Goal: Information Seeking & Learning: Check status

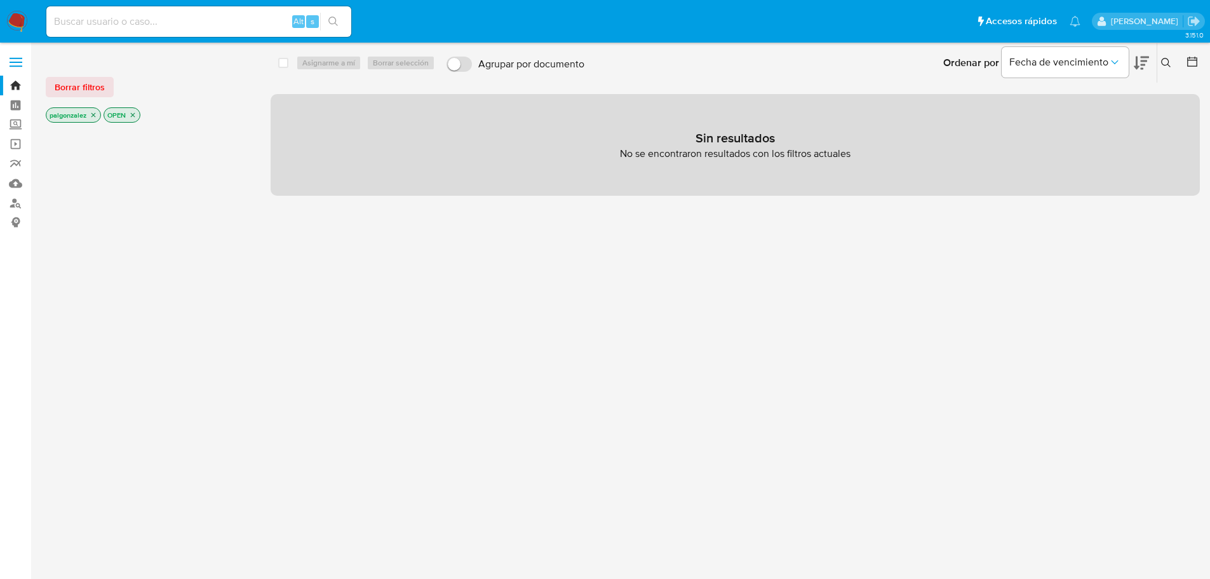
click at [197, 24] on input at bounding box center [198, 21] width 305 height 17
paste input "[EMAIL_ADDRESS][DOMAIN_NAME]"
type input "[EMAIL_ADDRESS][DOMAIN_NAME]"
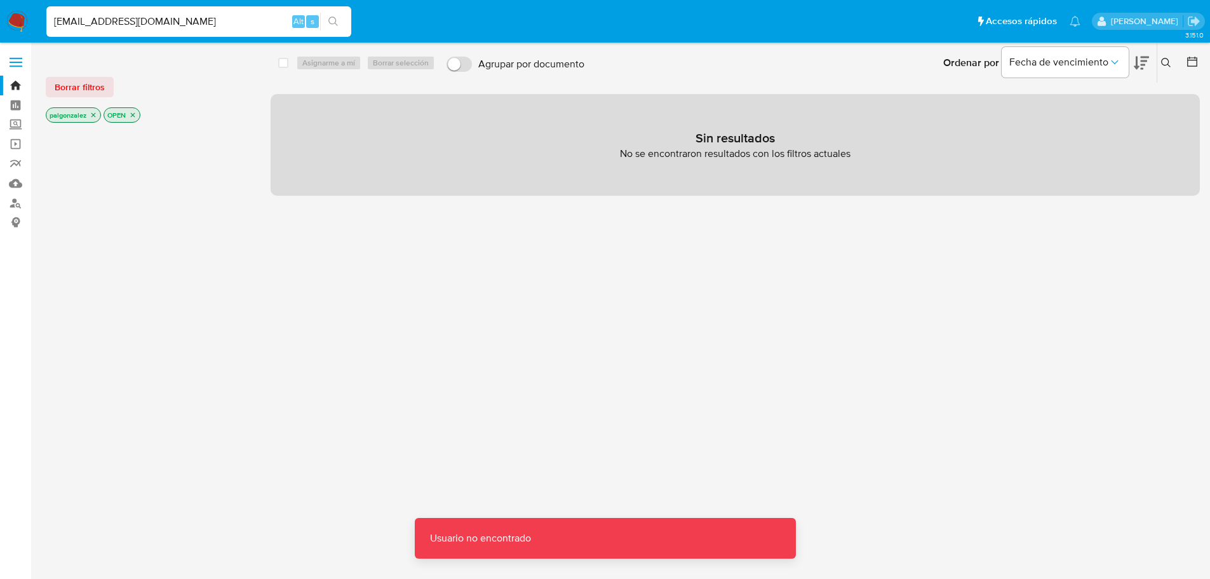
click at [330, 24] on icon "search-icon" at bounding box center [334, 22] width 10 height 10
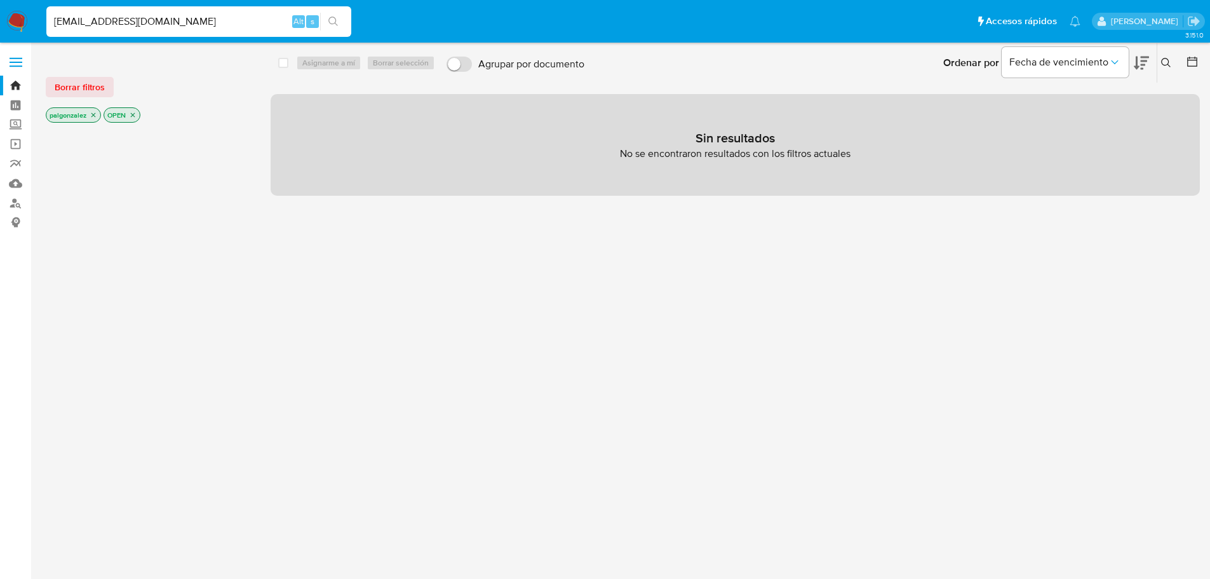
click at [191, 22] on input "[EMAIL_ADDRESS][DOMAIN_NAME]" at bounding box center [198, 21] width 305 height 17
click at [51, 21] on input "[EMAIL_ADDRESS][DOMAIN_NAME]" at bounding box center [198, 21] width 305 height 17
drag, startPoint x: 173, startPoint y: 28, endPoint x: -168, endPoint y: -2, distance: 341.9
click at [0, 0] on html "[EMAIL_ADDRESS][DOMAIN_NAME] Alt s Accesos rápidos Presiona las siguientes tecl…" at bounding box center [605, 313] width 1210 height 627
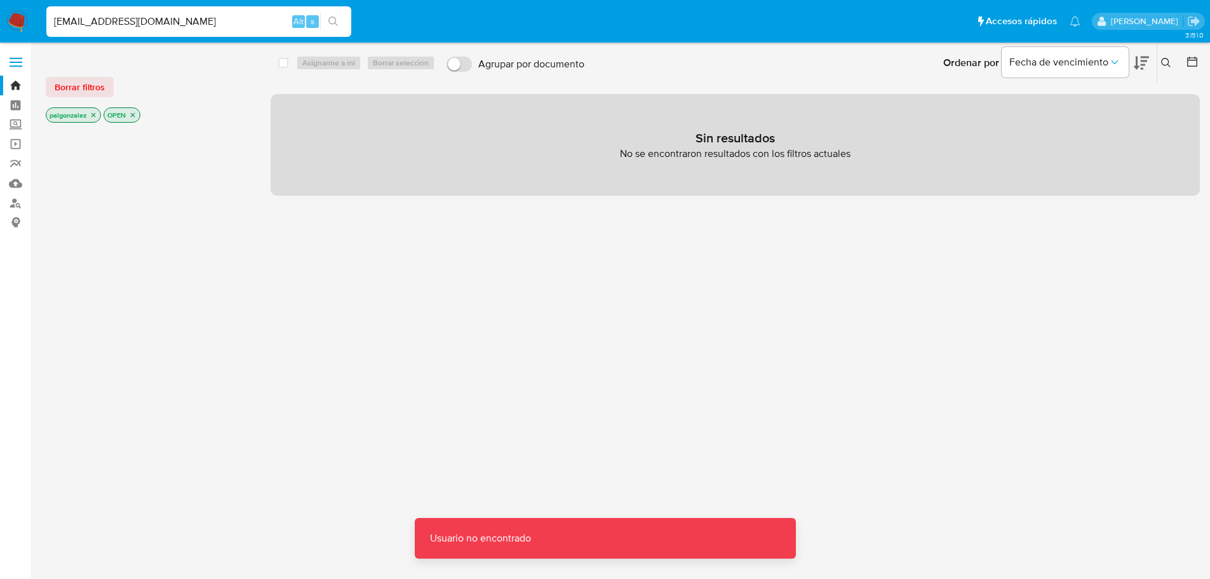
click at [17, 25] on img at bounding box center [17, 22] width 22 height 22
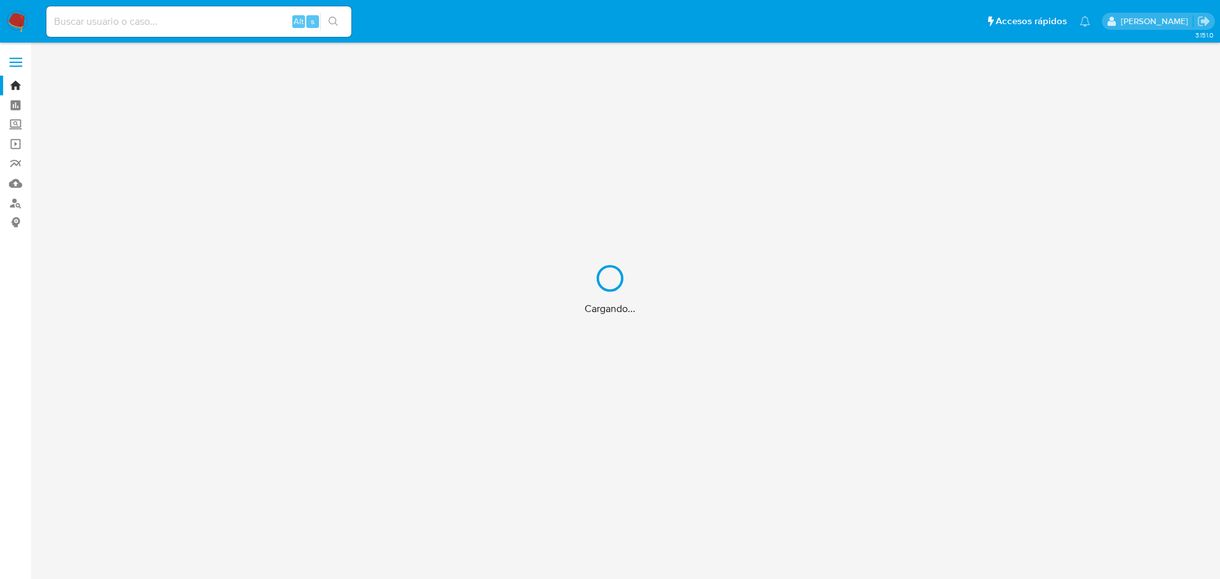
drag, startPoint x: 120, startPoint y: 17, endPoint x: 116, endPoint y: 28, distance: 12.1
click at [120, 17] on div "Cargando..." at bounding box center [610, 289] width 1220 height 579
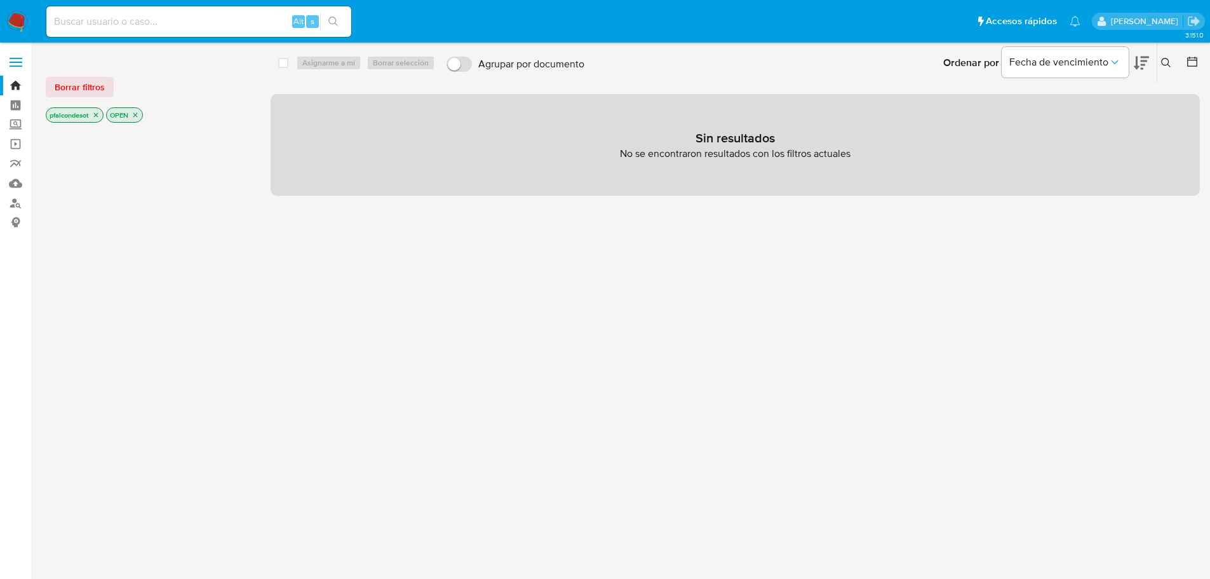
click at [122, 21] on input at bounding box center [198, 21] width 305 height 17
paste input "finanzas@mercat.cl"
type input "finanzas@mercat.cl"
click at [97, 116] on icon "close-filter" at bounding box center [96, 115] width 8 height 8
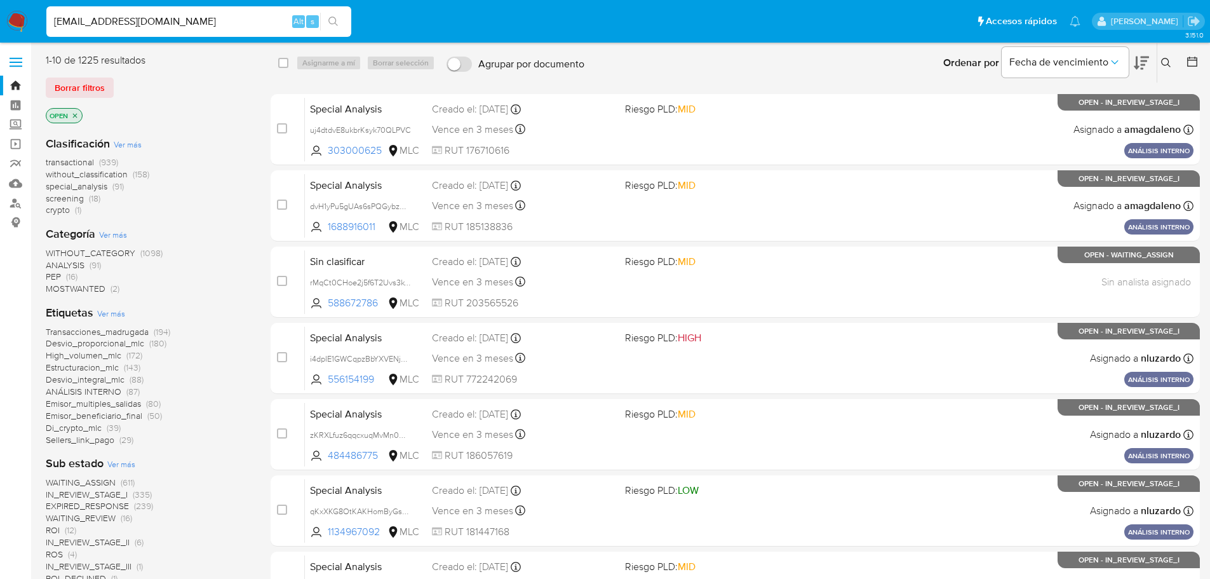
click at [71, 115] on icon "close-filter" at bounding box center [75, 116] width 8 height 8
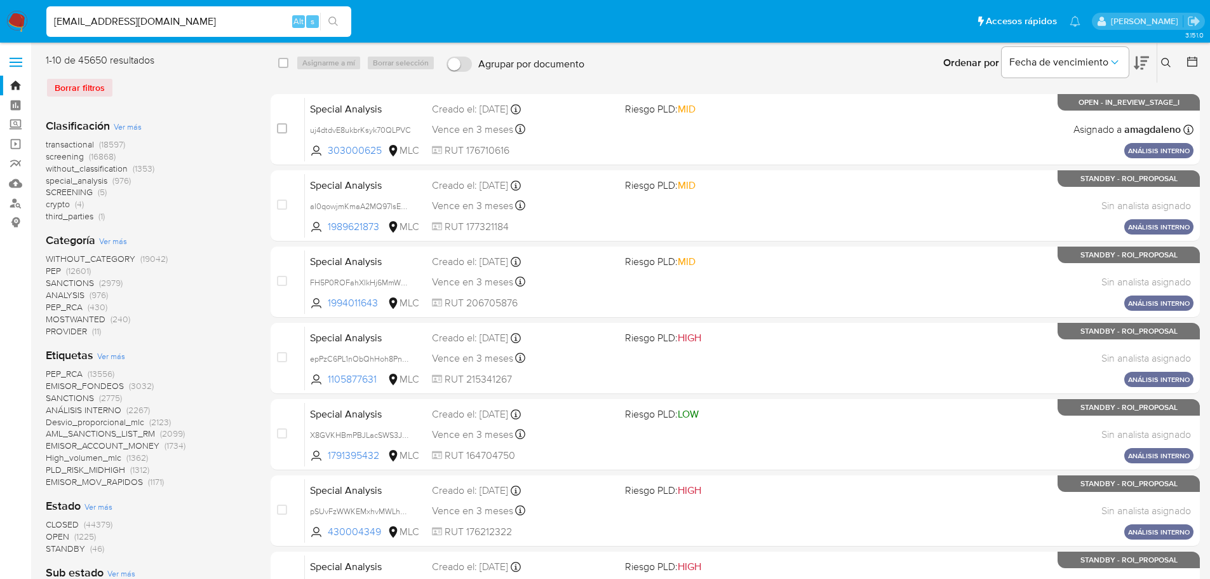
click at [152, 24] on input "[EMAIL_ADDRESS][DOMAIN_NAME]" at bounding box center [198, 21] width 305 height 17
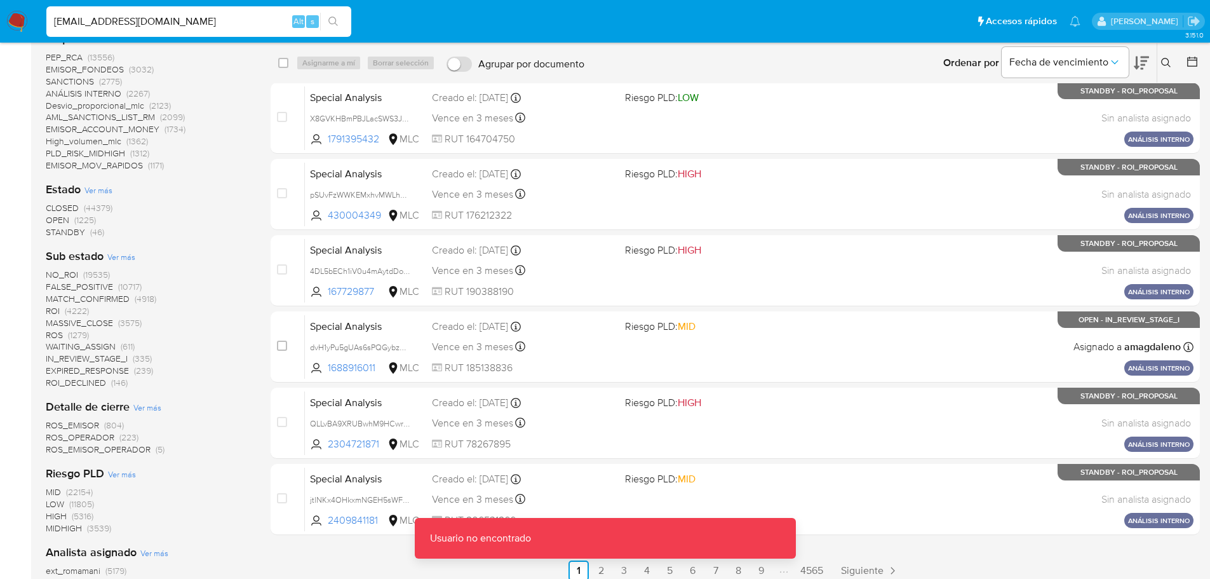
scroll to position [318, 0]
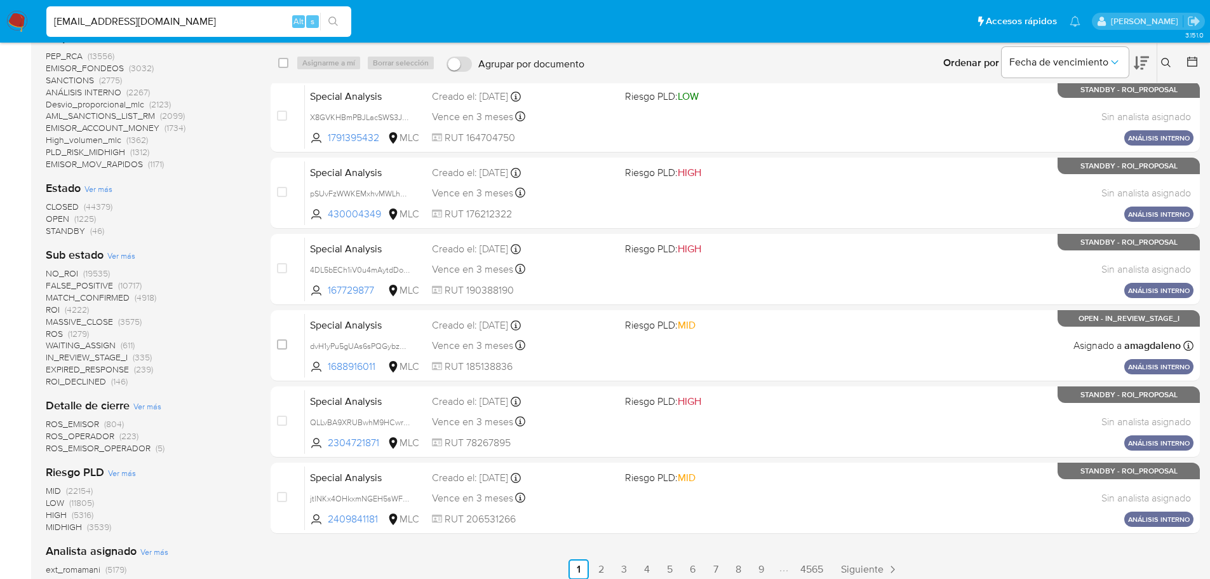
click at [71, 231] on span "STANDBY" at bounding box center [65, 230] width 39 height 13
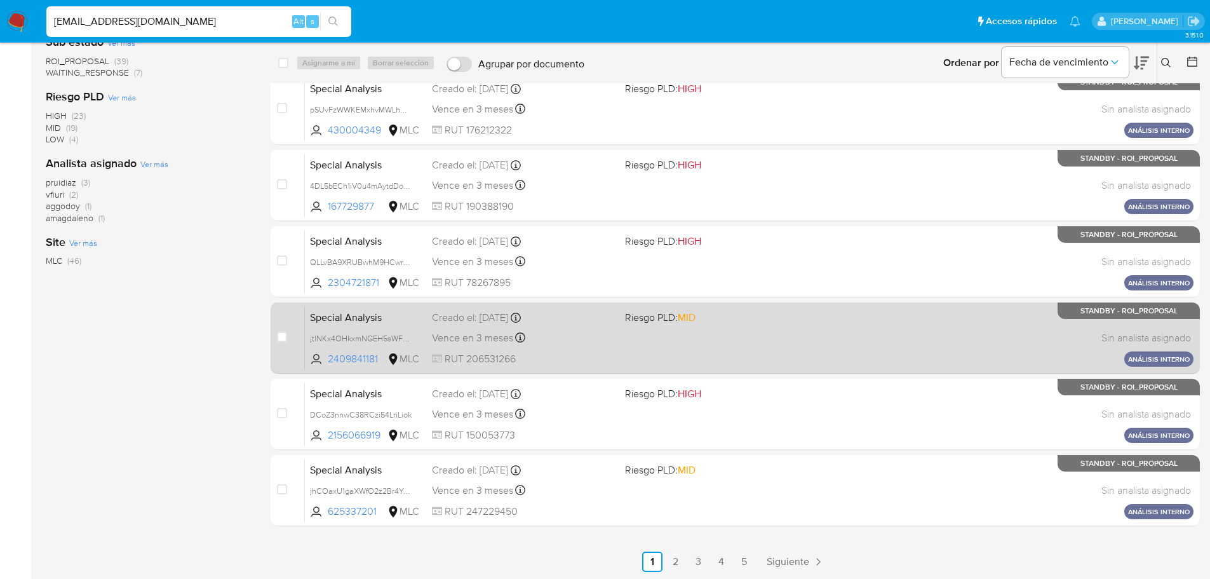
scroll to position [327, 0]
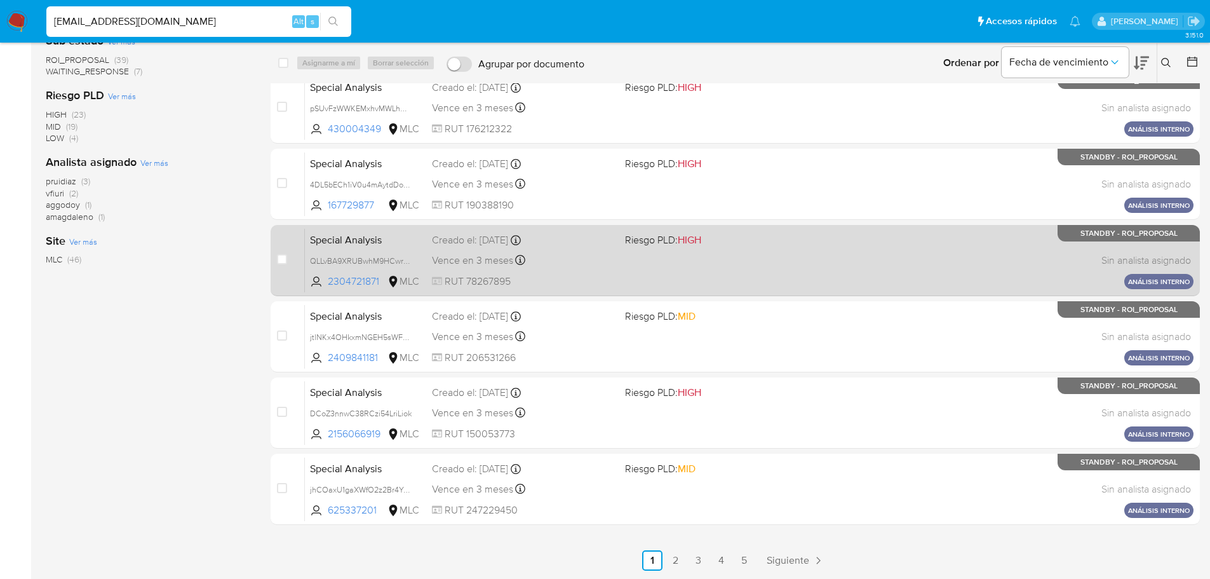
click at [794, 557] on span "Siguiente" at bounding box center [788, 560] width 43 height 10
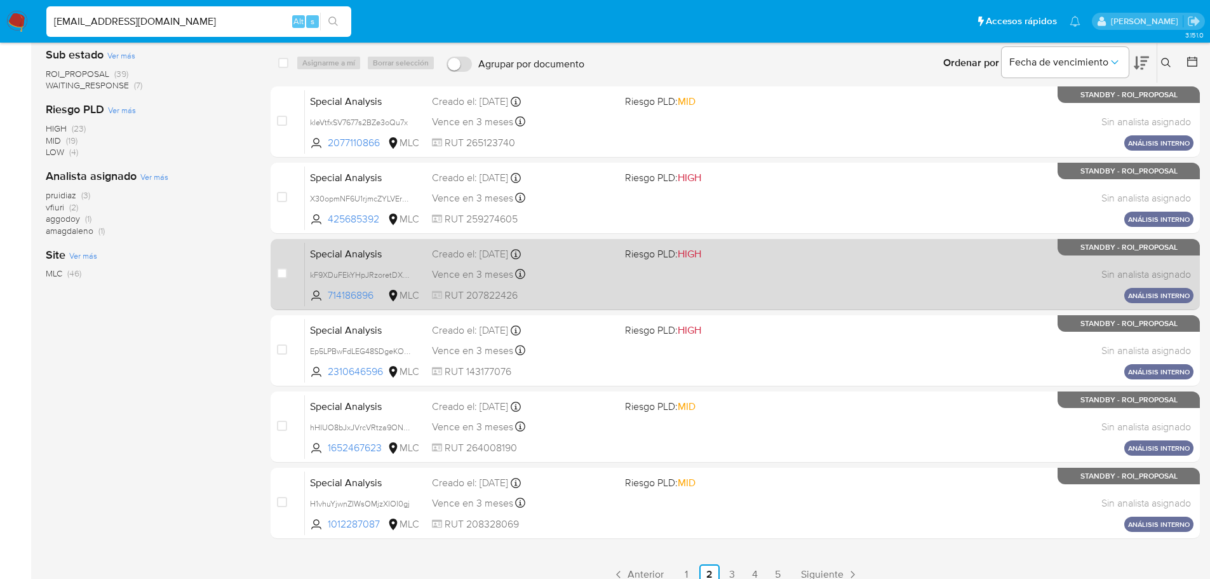
scroll to position [327, 0]
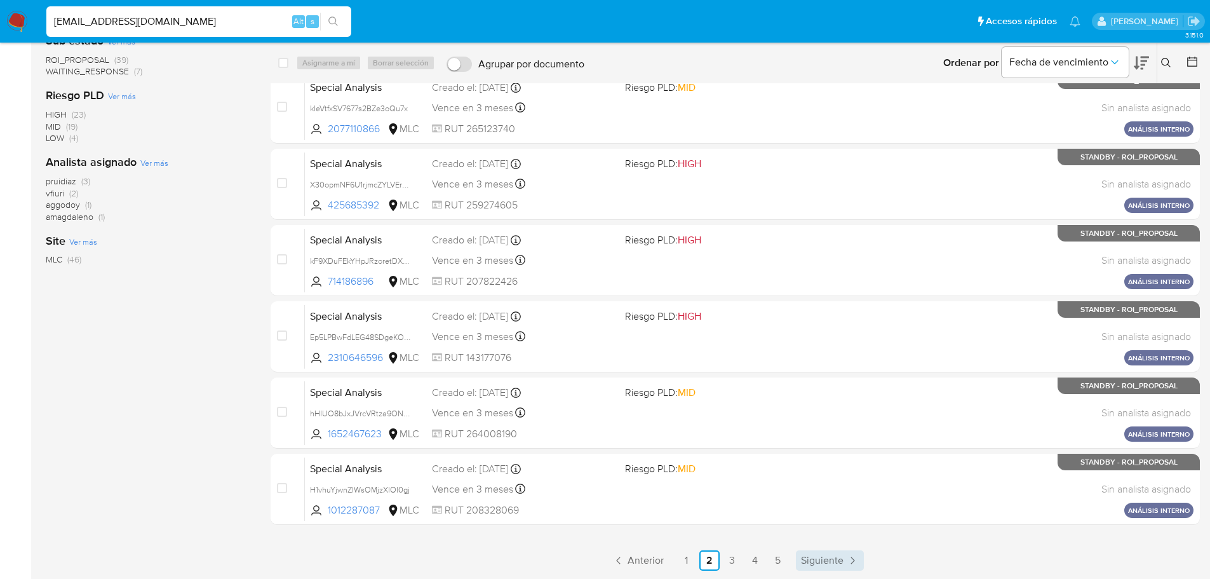
click at [814, 566] on span "Siguiente" at bounding box center [822, 560] width 43 height 10
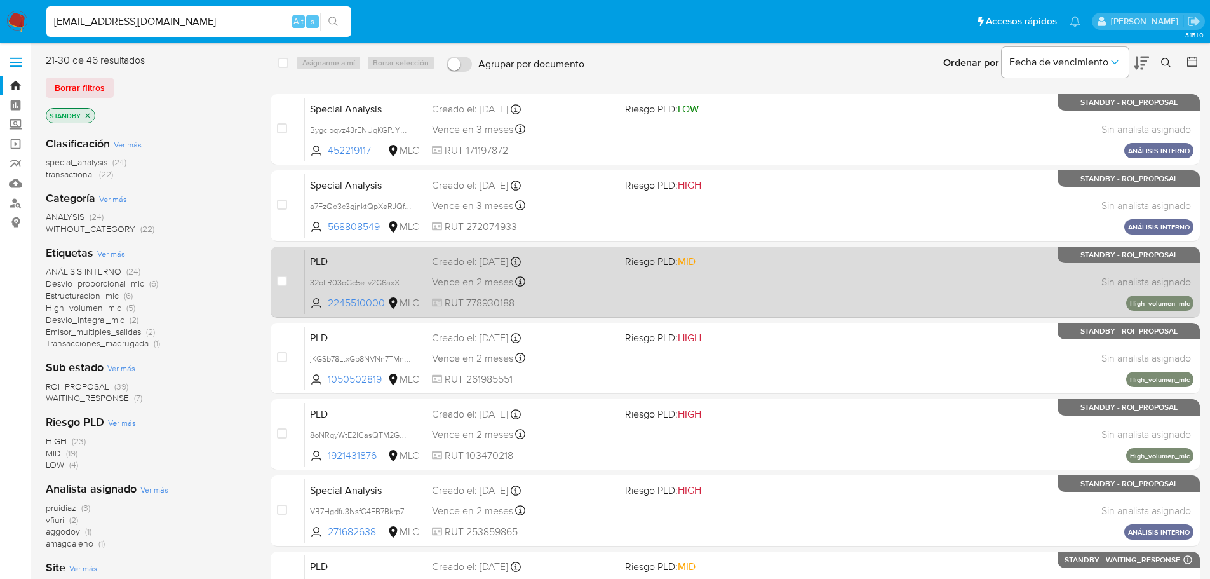
click at [837, 266] on div "PLD 32oIiR03oGc5eTv2G6axXmF9 2245510000 MLC Riesgo PLD: MID Creado el: 12/07/20…" at bounding box center [749, 282] width 889 height 64
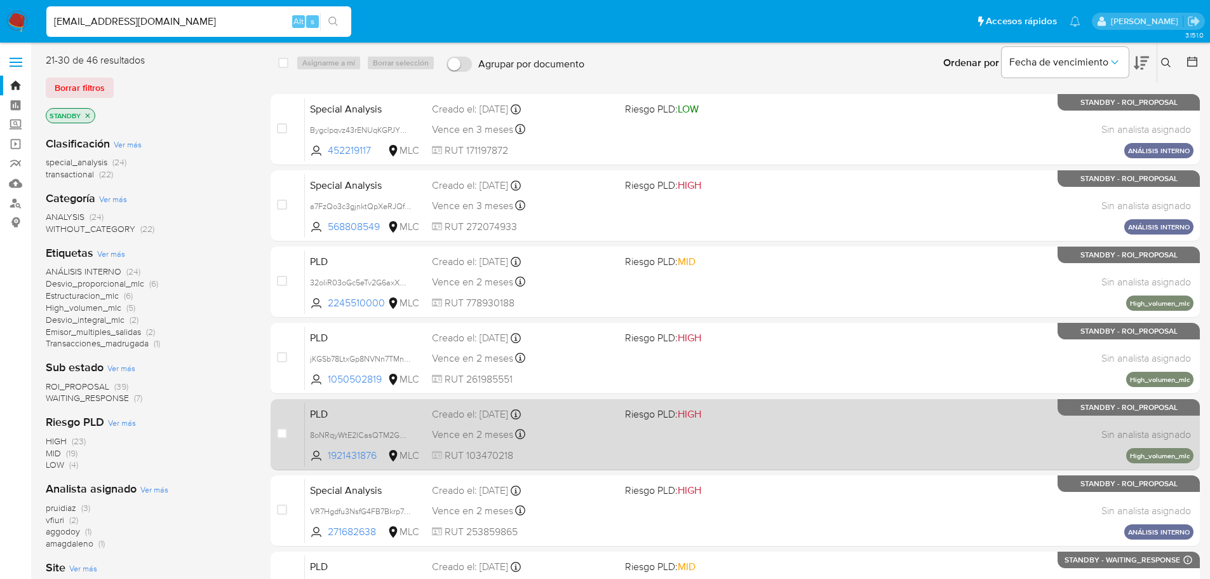
click at [1069, 442] on div "PLD 8oNRqyWtE2ICasQTM2GQuOKU 1921431876 MLC Riesgo PLD: HIGH Creado el: 12/07/2…" at bounding box center [749, 434] width 889 height 64
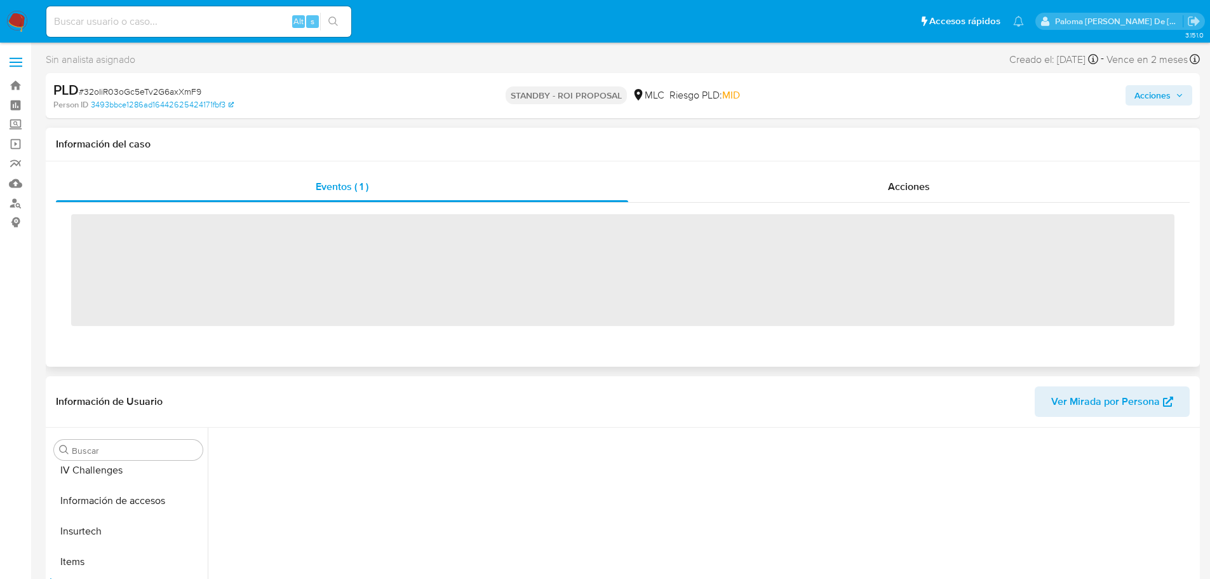
scroll to position [506, 0]
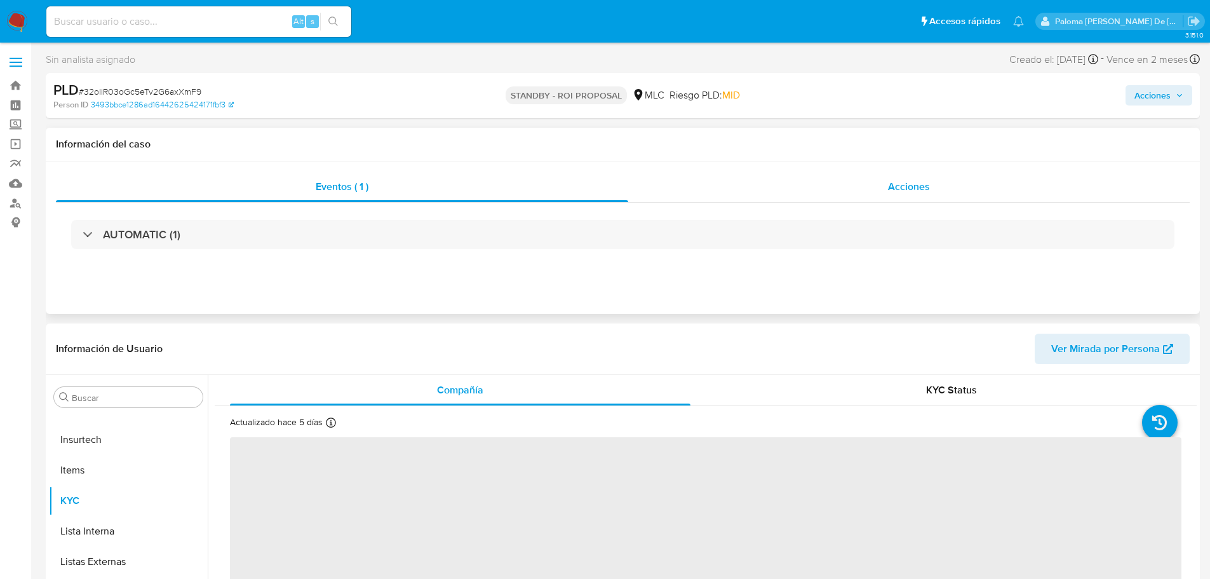
click at [904, 189] on span "Acciones" at bounding box center [909, 186] width 42 height 15
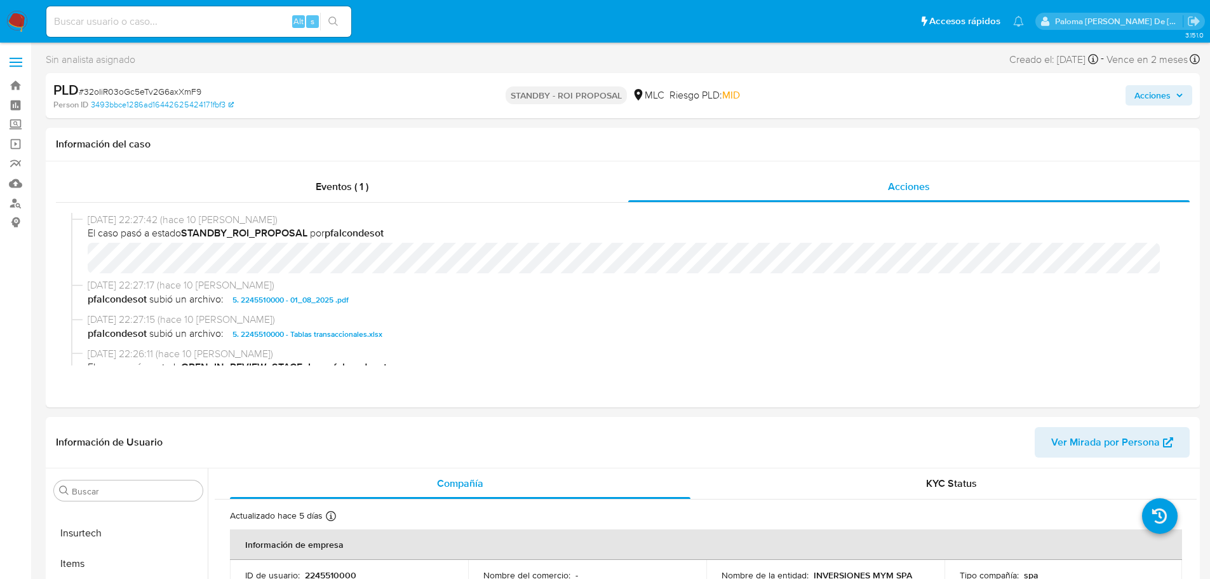
select select "10"
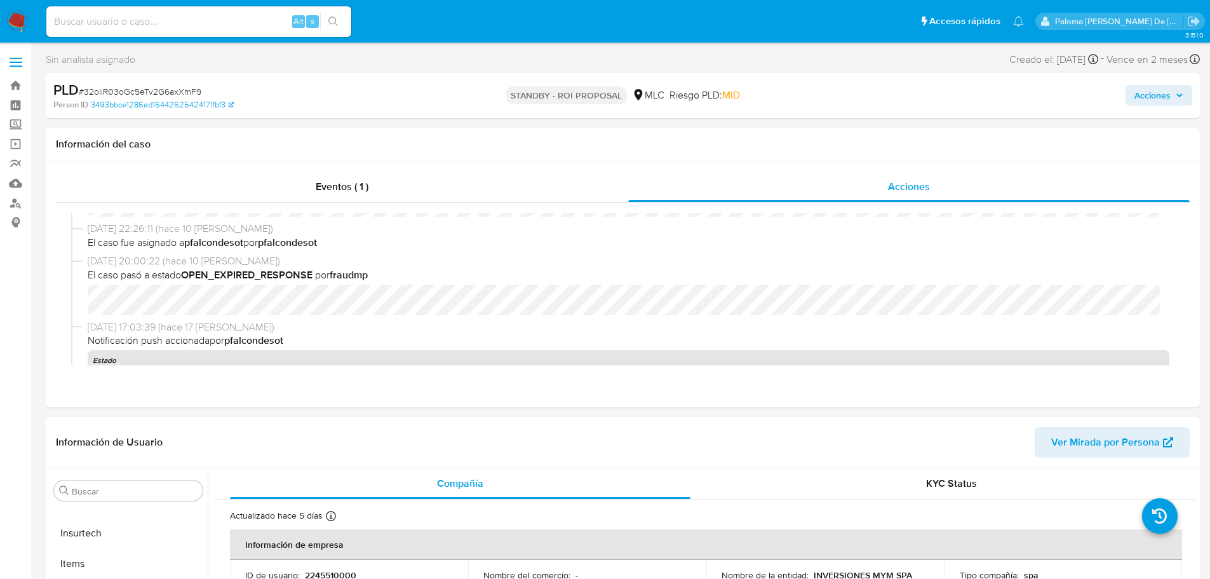
scroll to position [0, 0]
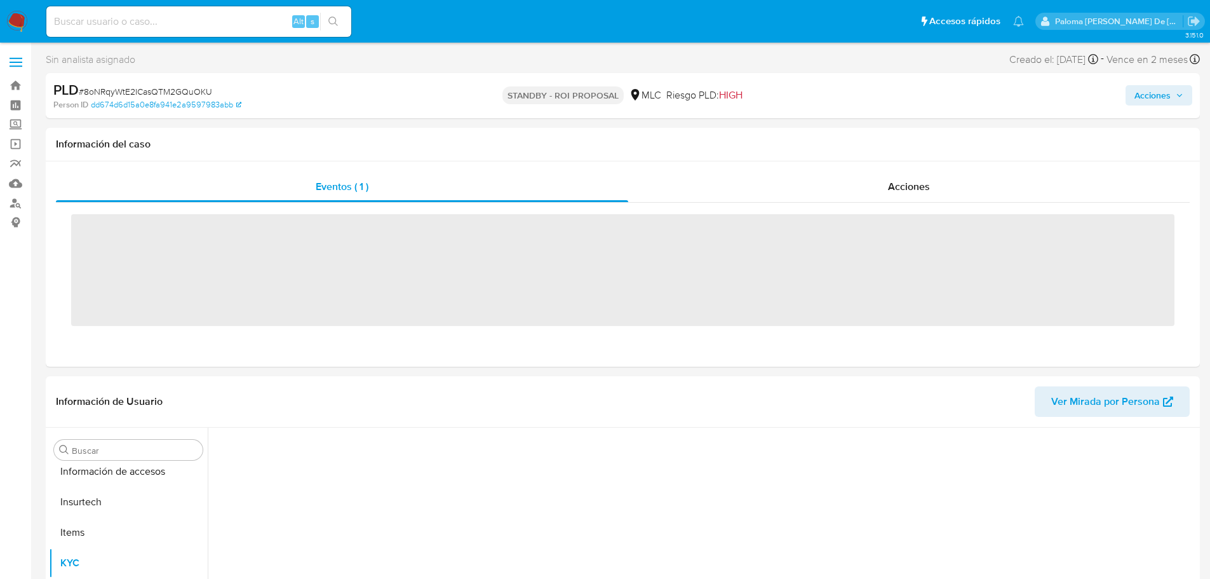
scroll to position [506, 0]
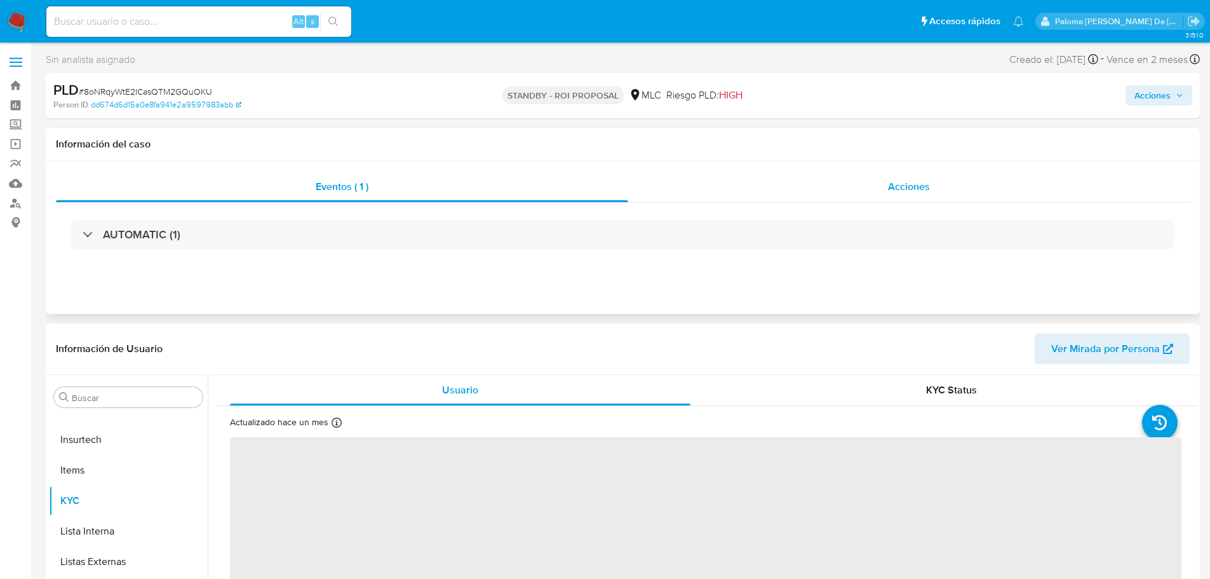
click at [926, 189] on span "Acciones" at bounding box center [909, 186] width 42 height 15
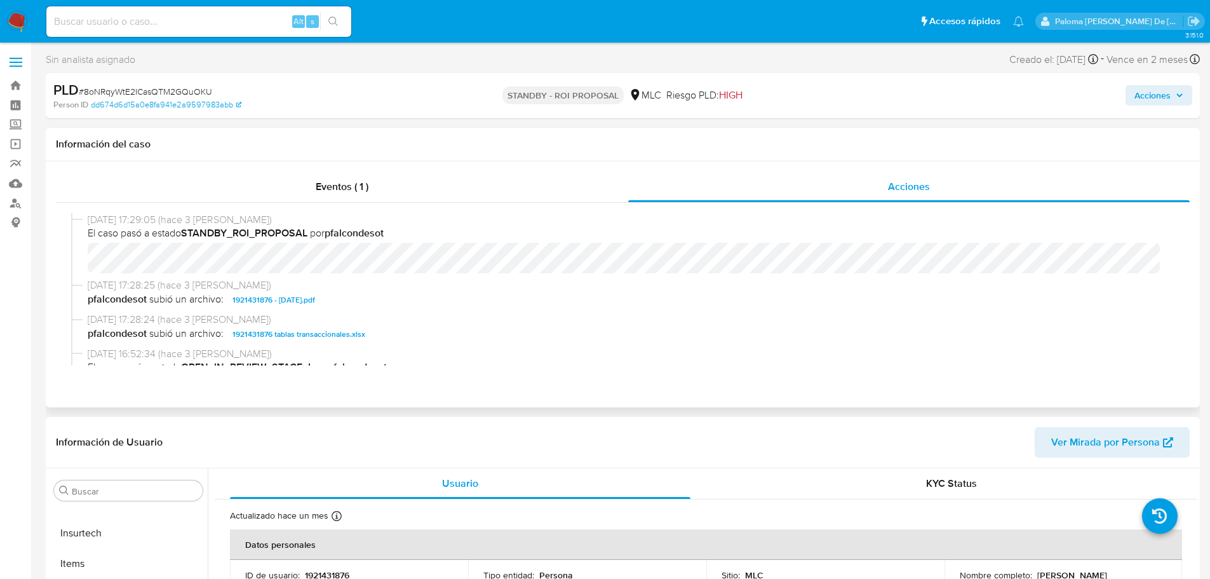
select select "10"
